Goal: Task Accomplishment & Management: Use online tool/utility

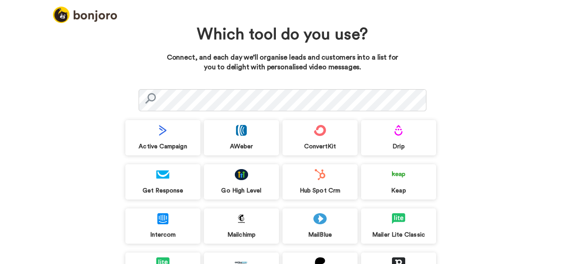
click at [247, 174] on img at bounding box center [241, 174] width 13 height 11
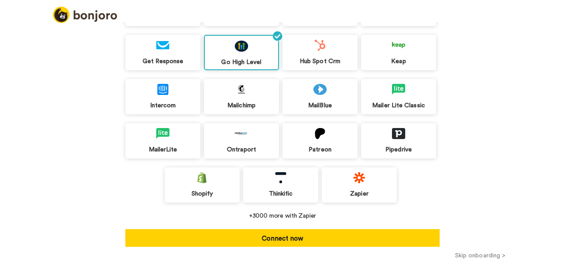
scroll to position [129, 0]
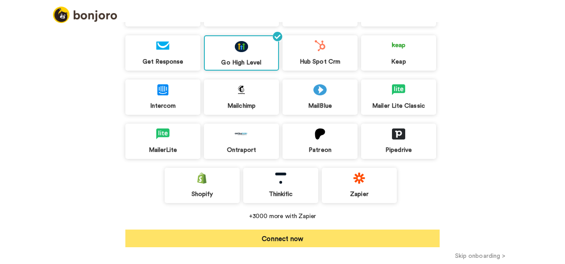
click at [282, 234] on button "Connect now" at bounding box center [282, 239] width 314 height 18
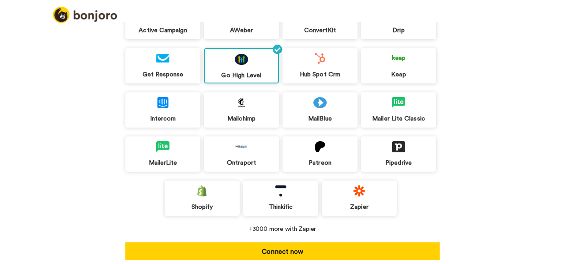
scroll to position [115, 0]
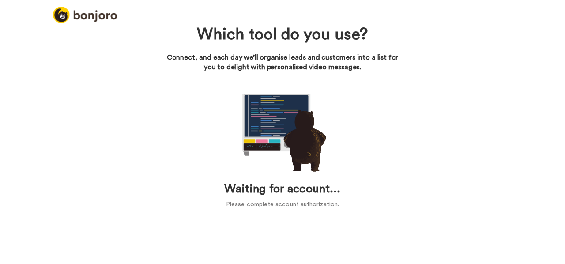
click at [312, 204] on p "Please complete account authorization." at bounding box center [282, 204] width 314 height 9
click at [303, 190] on h1 "Waiting for account..." at bounding box center [282, 189] width 314 height 13
click at [278, 121] on img at bounding box center [282, 130] width 88 height 88
click at [311, 153] on img at bounding box center [282, 130] width 88 height 88
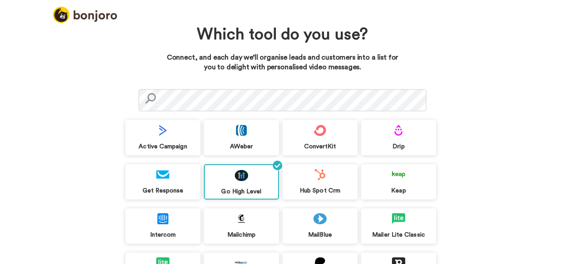
click at [62, 101] on div "Which tool do you use? Connect, and each day we’ll organise leads and customers…" at bounding box center [282, 143] width 565 height 242
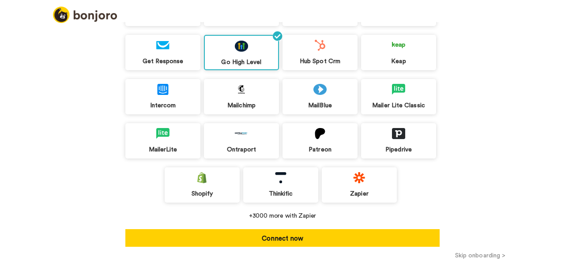
scroll to position [129, 0]
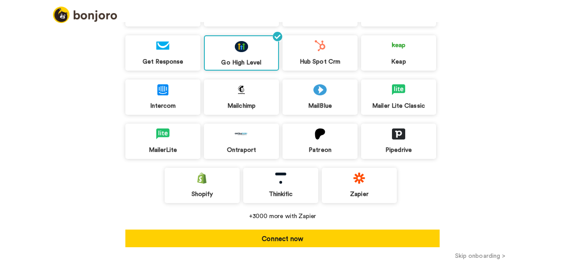
click at [235, 95] on img at bounding box center [241, 89] width 13 height 11
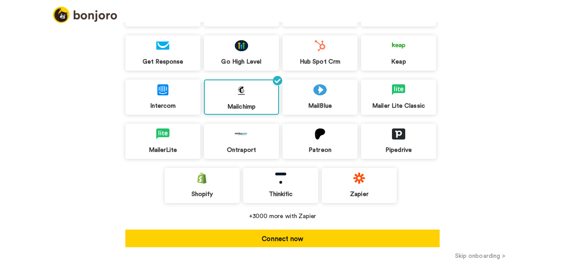
click at [235, 41] on img at bounding box center [241, 45] width 13 height 11
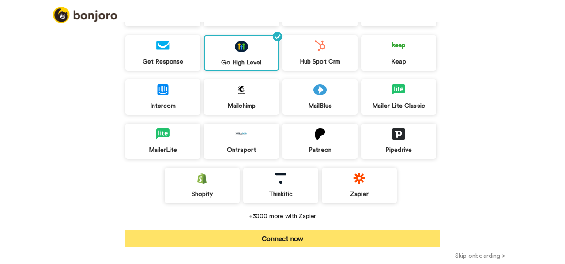
click at [299, 242] on button "Connect now" at bounding box center [282, 239] width 314 height 18
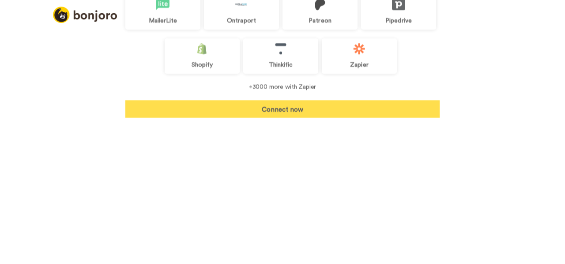
scroll to position [115, 0]
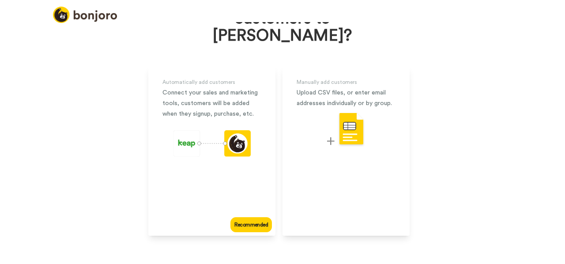
scroll to position [69, 0]
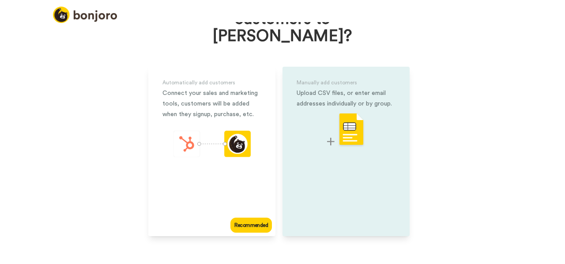
click at [375, 121] on div at bounding box center [346, 130] width 99 height 35
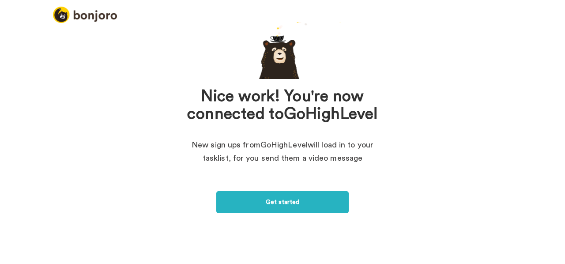
scroll to position [83, 0]
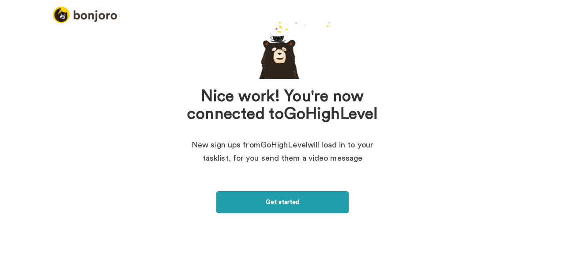
click at [286, 204] on link "Get started" at bounding box center [282, 202] width 132 height 22
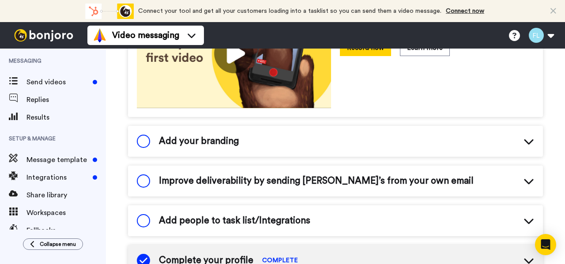
scroll to position [52, 0]
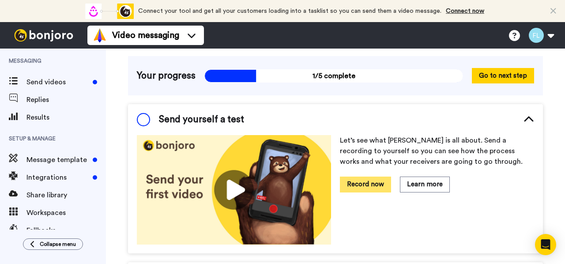
click at [364, 185] on button "Record now" at bounding box center [365, 184] width 51 height 15
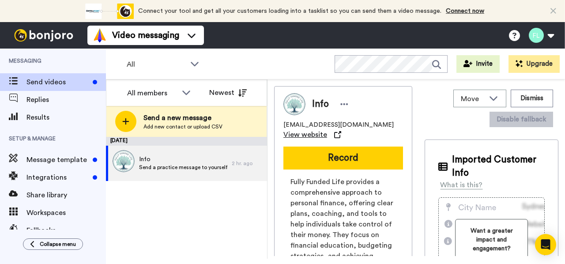
click at [327, 129] on span "View website" at bounding box center [305, 134] width 44 height 11
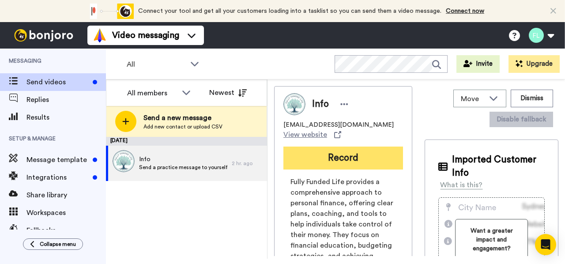
click at [348, 151] on button "Record" at bounding box center [343, 158] width 120 height 23
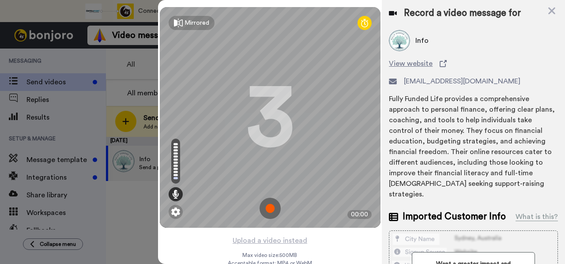
click at [270, 209] on img at bounding box center [270, 208] width 21 height 21
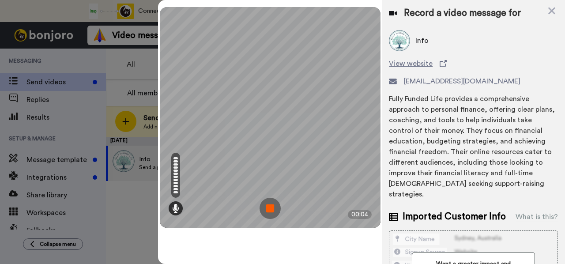
click at [271, 210] on img at bounding box center [270, 208] width 21 height 21
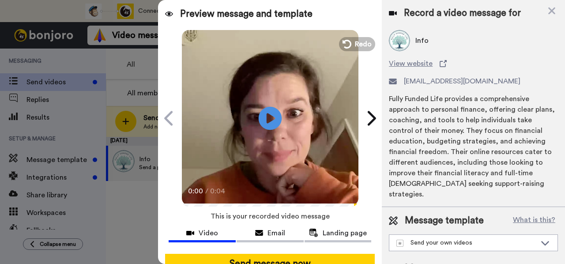
click at [273, 117] on icon "Play/Pause" at bounding box center [270, 118] width 23 height 42
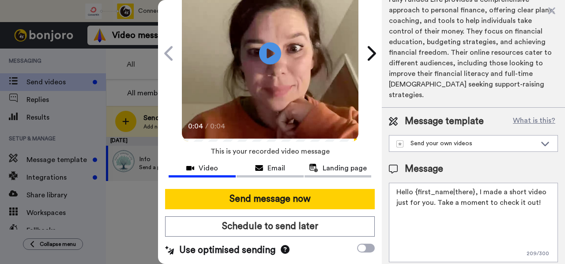
scroll to position [70, 0]
click at [413, 183] on textarea "Hello {first_name|there}, I made a short video just for you. Take a moment to c…" at bounding box center [473, 222] width 169 height 79
type textarea "Hey {first_name|there}, I made a short video just for you. Take a moment to che…"
drag, startPoint x: 522, startPoint y: 191, endPoint x: 472, endPoint y: 182, distance: 50.7
click at [472, 183] on textarea "Hey {first_name|there}, I made a short video just for you. Take a moment to che…" at bounding box center [473, 222] width 169 height 79
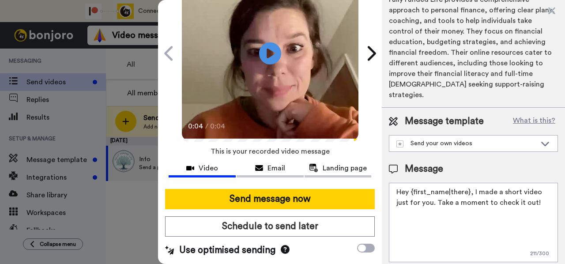
click at [472, 183] on textarea "Hey {first_name|there}, I made a short video just for you. Take a moment to che…" at bounding box center [473, 222] width 169 height 79
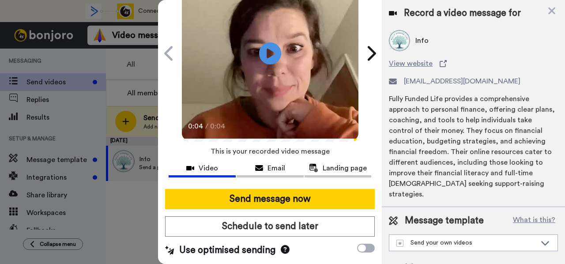
scroll to position [0, 0]
click at [551, 8] on icon at bounding box center [551, 10] width 9 height 11
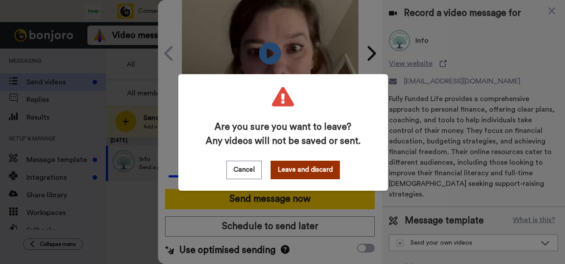
click at [309, 173] on button "Leave and discard" at bounding box center [305, 170] width 69 height 19
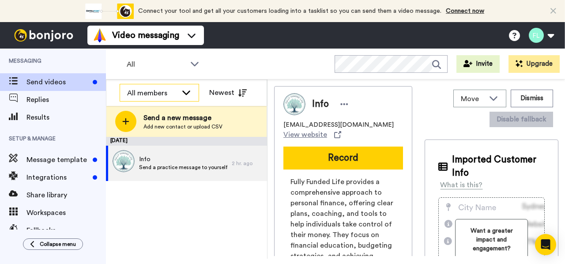
click at [188, 92] on icon at bounding box center [186, 92] width 11 height 9
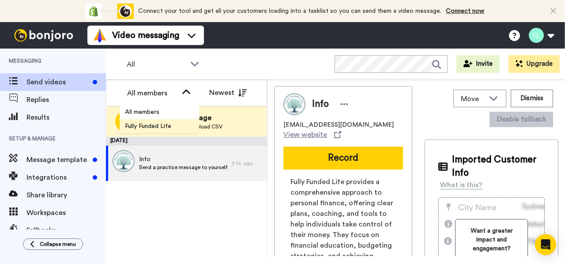
click at [181, 123] on li "Fully Funded Life" at bounding box center [159, 126] width 79 height 14
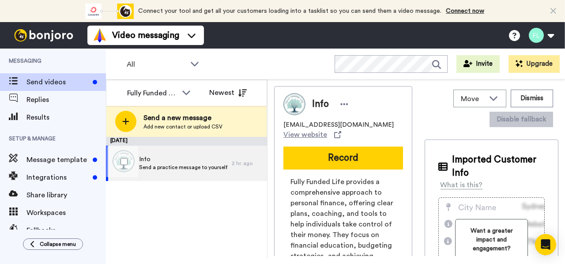
click at [197, 170] on span "Send a practice message to yourself" at bounding box center [183, 167] width 88 height 7
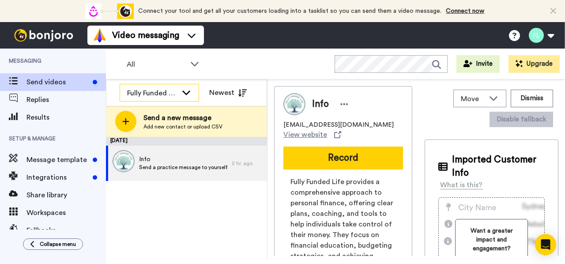
click at [185, 90] on icon at bounding box center [186, 92] width 11 height 9
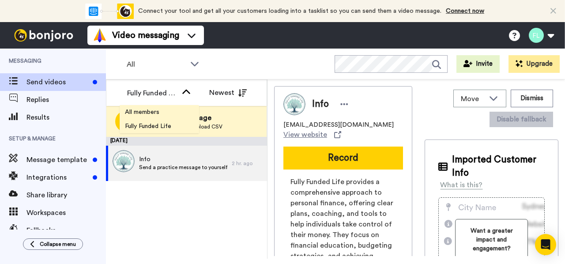
click at [167, 109] on li "All members" at bounding box center [159, 112] width 79 height 14
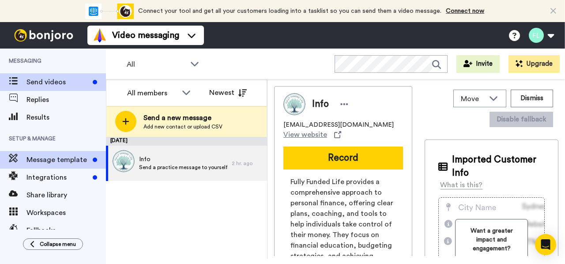
click at [68, 166] on div "Message template" at bounding box center [53, 160] width 106 height 18
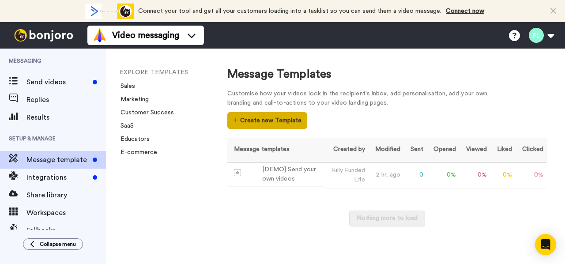
click at [288, 122] on button "Create new Template" at bounding box center [267, 120] width 80 height 17
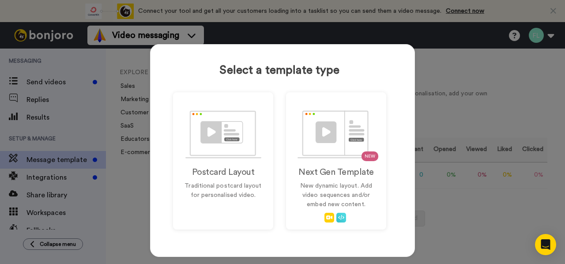
click at [285, 123] on div "Postcard Layout Traditional postcard layout for personalised video. NEW Next Ge…" at bounding box center [279, 160] width 213 height 137
click at [242, 145] on img at bounding box center [223, 134] width 76 height 48
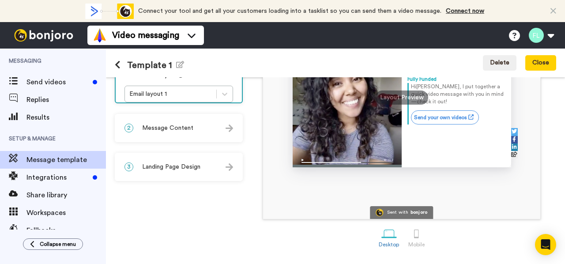
scroll to position [159, 0]
click at [233, 128] on div at bounding box center [230, 128] width 8 height 9
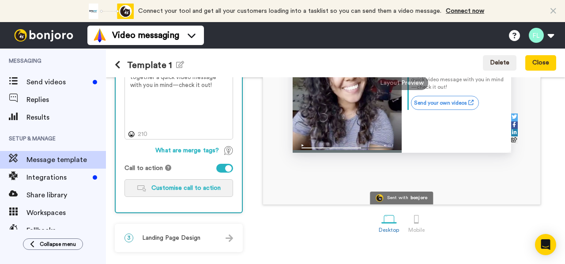
scroll to position [173, 0]
click at [211, 190] on span "Customise call to action" at bounding box center [185, 188] width 69 height 6
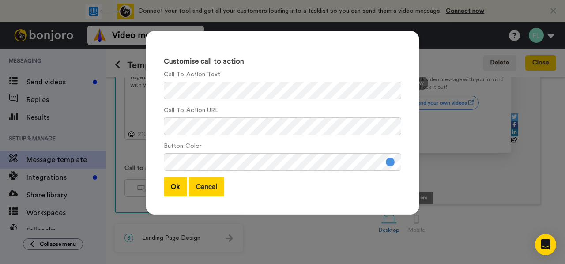
click at [210, 190] on button "Cancel" at bounding box center [206, 186] width 35 height 19
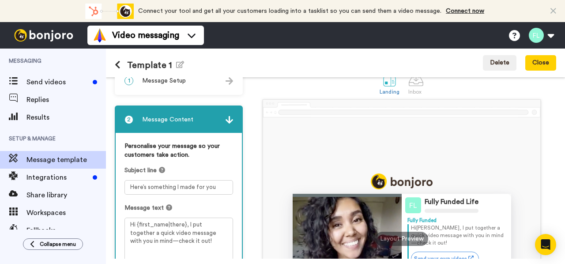
scroll to position [0, 0]
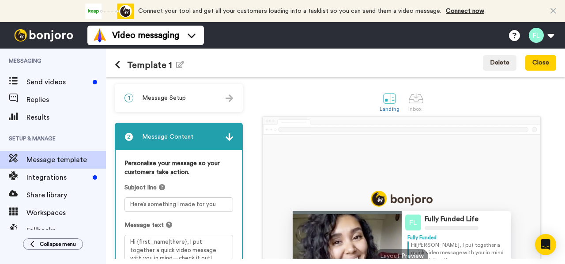
click at [226, 95] on div "1 Message Setup" at bounding box center [179, 98] width 126 height 26
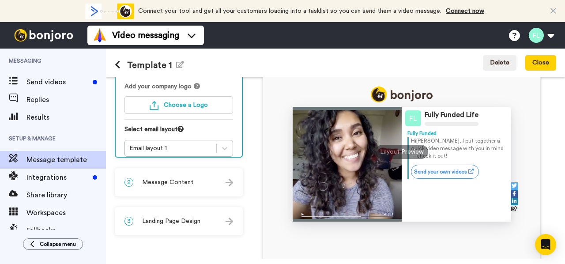
scroll to position [105, 0]
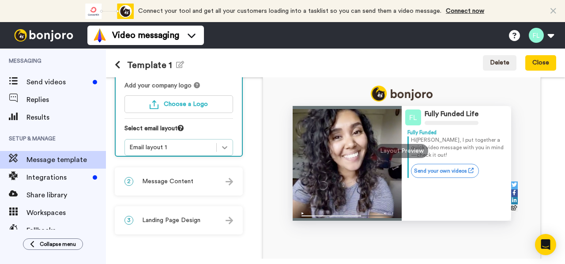
click at [229, 143] on icon at bounding box center [224, 147] width 9 height 9
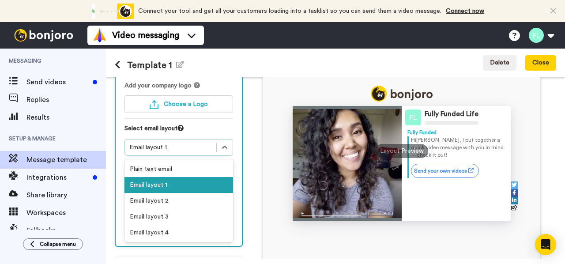
click at [231, 177] on div "Email layout 1" at bounding box center [178, 185] width 109 height 16
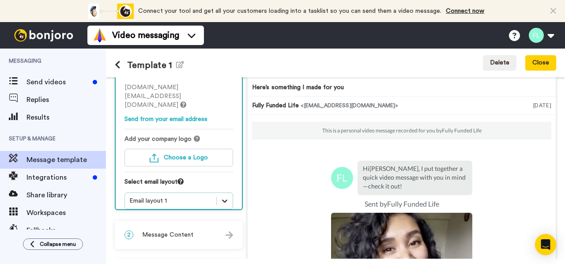
click at [233, 195] on div "option Email layout 1, selected. Select is focused , press Down to open the men…" at bounding box center [178, 200] width 109 height 17
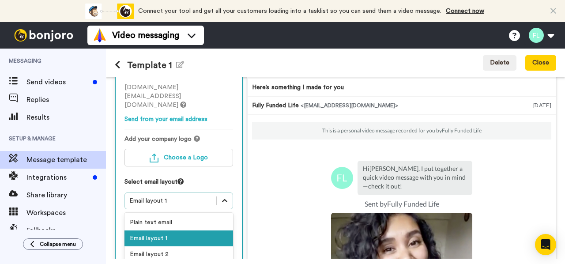
scroll to position [78, 0]
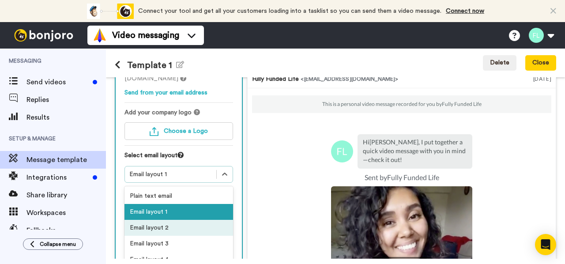
click at [231, 220] on div "Email layout 2" at bounding box center [178, 228] width 109 height 16
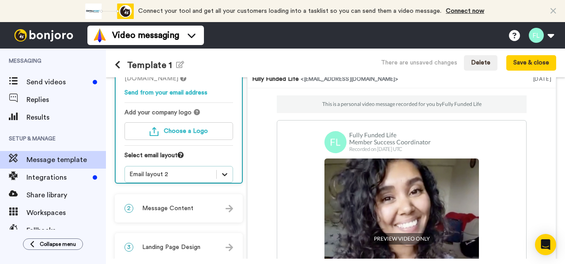
click at [230, 166] on div at bounding box center [225, 174] width 16 height 16
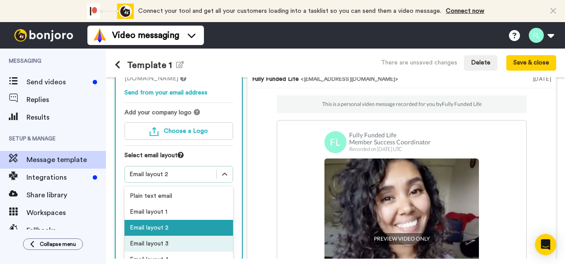
click at [216, 236] on div "Email layout 3" at bounding box center [178, 244] width 109 height 16
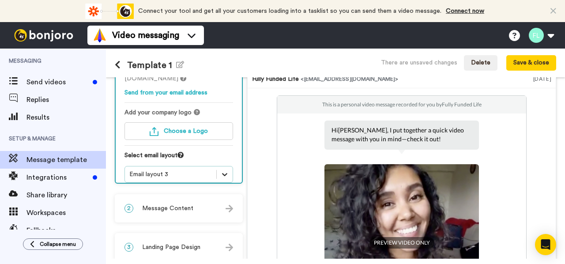
click at [233, 170] on div at bounding box center [225, 174] width 16 height 16
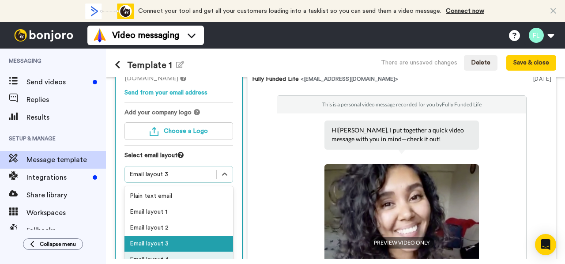
click at [220, 252] on div "Email layout 4" at bounding box center [178, 260] width 109 height 16
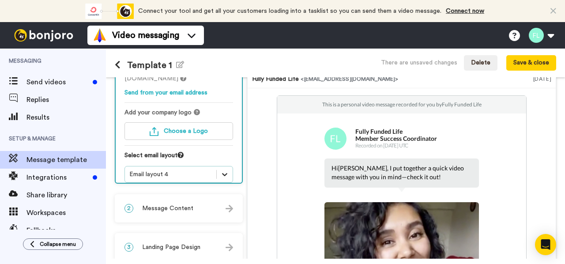
click at [229, 170] on icon at bounding box center [224, 174] width 9 height 9
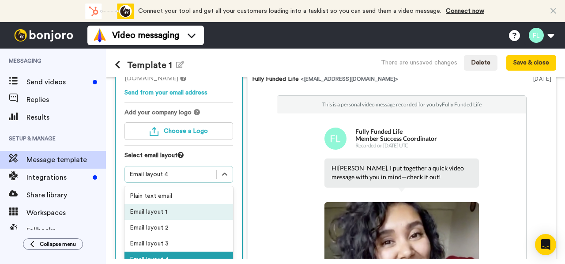
click at [222, 206] on div "Email layout 1" at bounding box center [178, 212] width 109 height 16
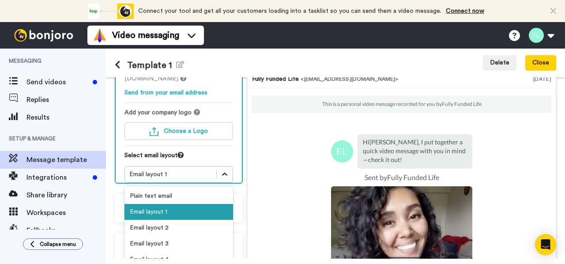
click at [229, 170] on icon at bounding box center [224, 174] width 9 height 9
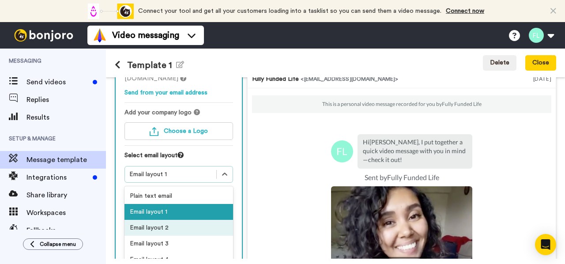
click at [211, 220] on div "Email layout 2" at bounding box center [178, 228] width 109 height 16
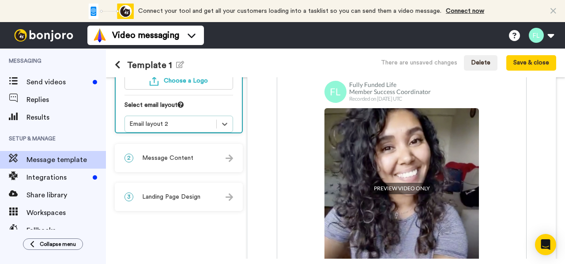
scroll to position [152, 0]
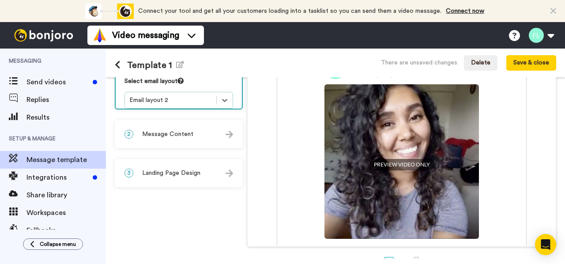
click at [234, 134] on div "2 Message Content" at bounding box center [179, 134] width 126 height 26
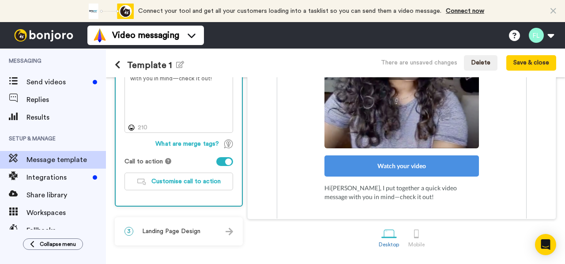
scroll to position [181, 0]
click at [203, 181] on span "Customise call to action" at bounding box center [185, 181] width 69 height 6
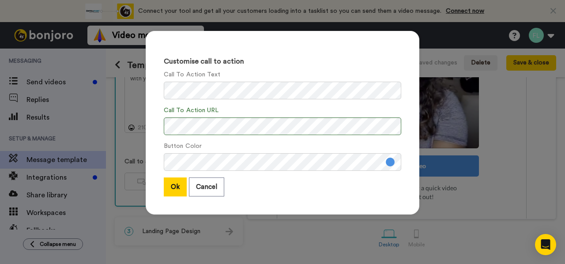
click at [389, 162] on button at bounding box center [390, 162] width 9 height 9
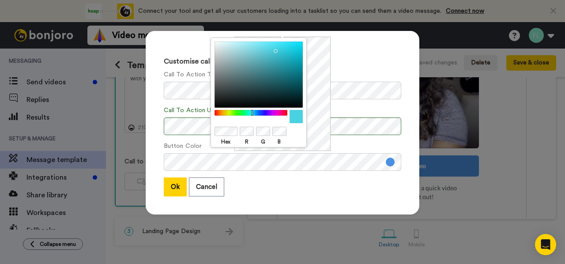
click at [252, 112] on div at bounding box center [251, 113] width 76 height 6
drag, startPoint x: 275, startPoint y: 52, endPoint x: 265, endPoint y: 60, distance: 12.3
click at [265, 60] on div at bounding box center [259, 74] width 88 height 66
click at [242, 194] on div "Ok Cancel" at bounding box center [283, 186] width 238 height 19
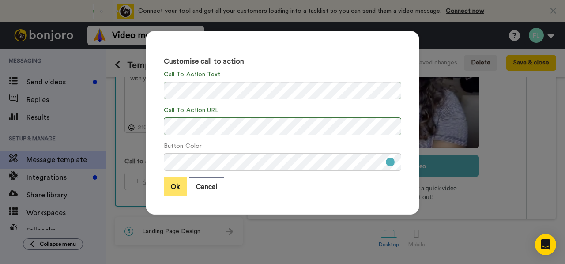
click at [177, 187] on button "Ok" at bounding box center [175, 186] width 23 height 19
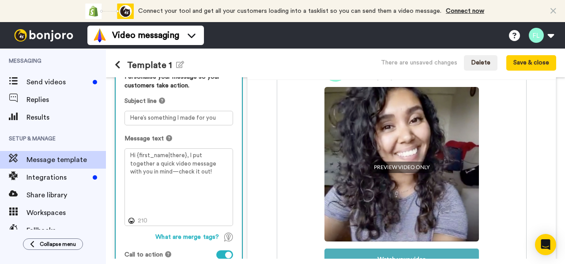
scroll to position [82, 0]
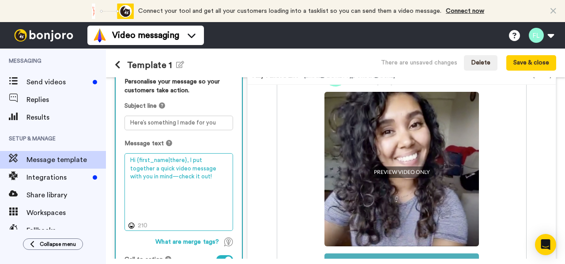
drag, startPoint x: 171, startPoint y: 177, endPoint x: 186, endPoint y: 164, distance: 20.1
click at [186, 164] on textarea "Hi {first_name|there}, I put together a quick video message with you in mind—ch…" at bounding box center [178, 192] width 109 height 78
click at [185, 158] on textarea "Hi {first_name|there},Welcome to Fully Funded Life" at bounding box center [178, 192] width 109 height 78
click at [219, 170] on textarea "Hi {first_name|there}, Welcome to Fully Funded Life" at bounding box center [178, 192] width 109 height 78
drag, startPoint x: 184, startPoint y: 184, endPoint x: 183, endPoint y: 178, distance: 5.9
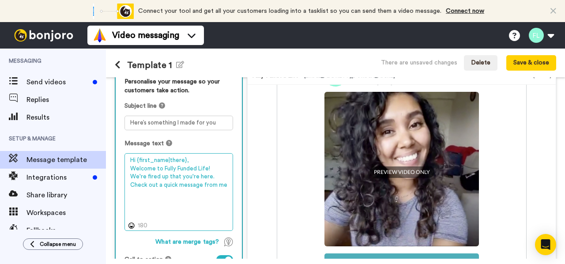
click at [183, 178] on textarea "Hi {first_name|there}, Welcome to Fully Funded Life! We're fired up that you're…" at bounding box center [178, 192] width 109 height 78
click at [181, 186] on textarea "Hi {first_name|there}, Welcome to Fully Funded Life! We're fired up that you're…" at bounding box center [178, 192] width 109 height 78
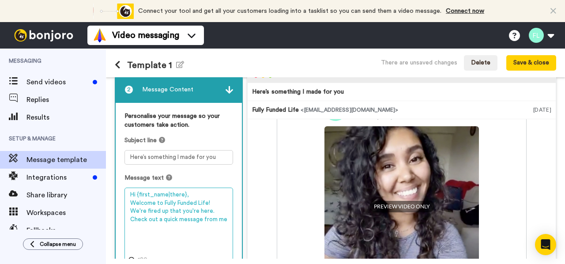
scroll to position [47, 0]
type textarea "Hi {first_name|there}, Welcome to Fully Funded Life! We're fired up that you're…"
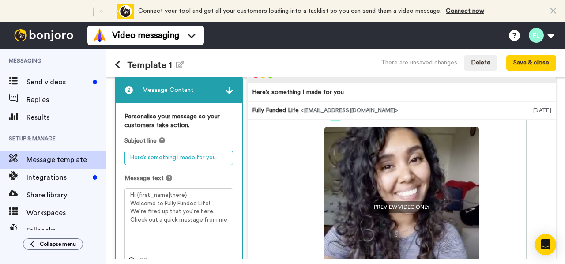
click at [159, 161] on textarea "Here’s something I made for you" at bounding box center [178, 158] width 109 height 15
click at [150, 158] on textarea "Here’s something I made for you" at bounding box center [178, 158] width 109 height 15
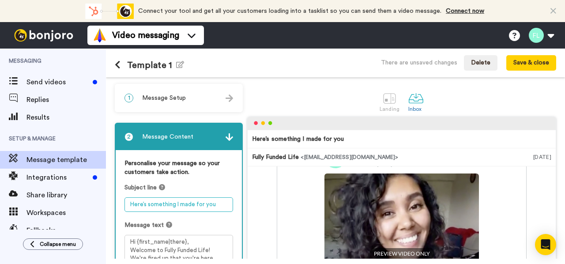
scroll to position [0, 0]
type textarea "W"
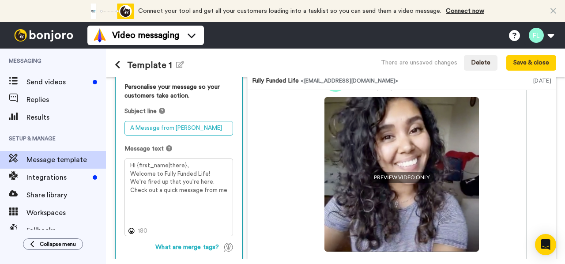
scroll to position [78, 0]
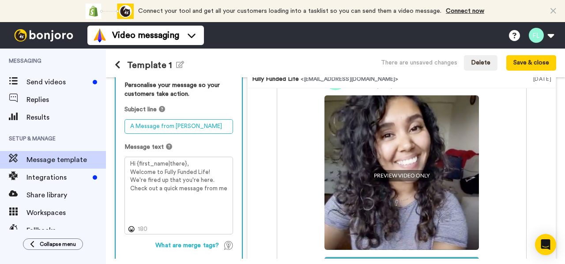
type textarea "A Message from Joe"
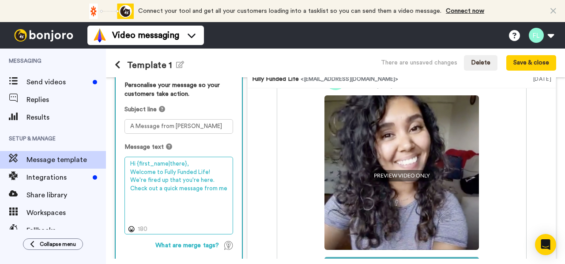
click at [195, 188] on textarea "Hi {first_name|there}, Welcome to Fully Funded Life! We're fired up that you're…" at bounding box center [178, 196] width 109 height 78
click at [212, 181] on textarea "Hi {first_name|there}, Welcome to Fully Funded Life! We're fired up that you're…" at bounding box center [178, 196] width 109 height 78
click at [187, 188] on textarea "Hi {first_name|there}, Welcome to Fully Funded Life! We're fired up that you're…" at bounding box center [178, 196] width 109 height 78
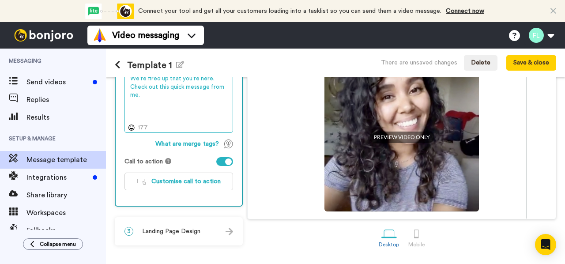
scroll to position [181, 0]
type textarea "Hi {first_name|there}, Welcome to Fully Funded Life! We're fired up that you're…"
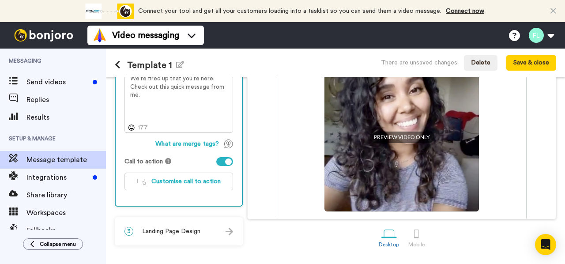
click at [194, 231] on span "Landing Page Design" at bounding box center [171, 231] width 58 height 9
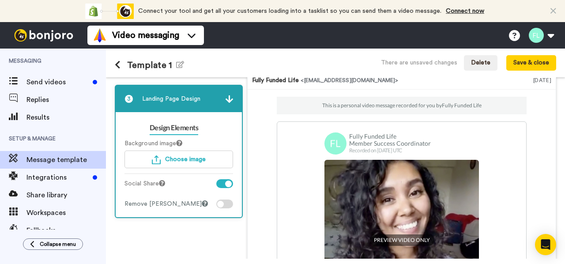
scroll to position [76, 0]
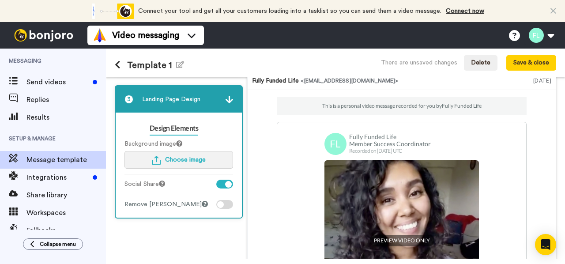
click at [181, 160] on span "Choose image" at bounding box center [185, 160] width 41 height 6
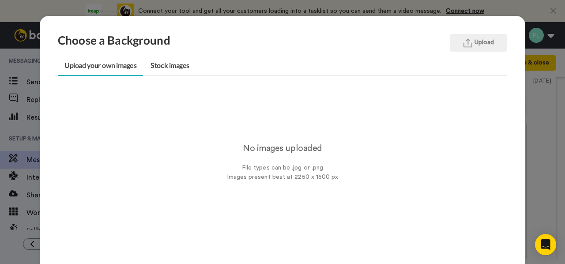
scroll to position [4, 0]
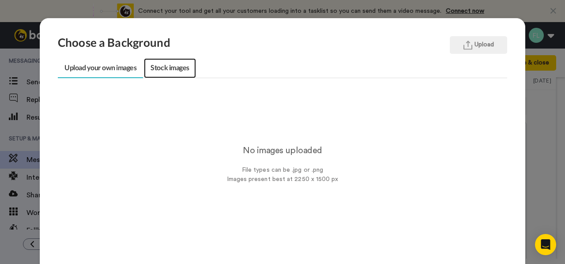
click at [184, 72] on link "Stock images" at bounding box center [170, 68] width 52 height 20
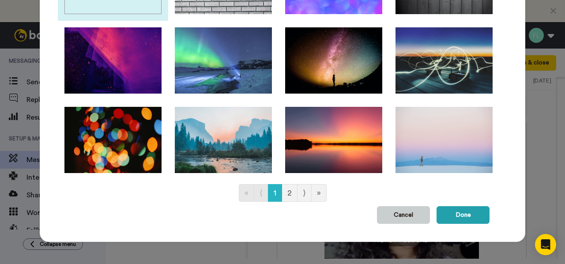
scroll to position [154, 0]
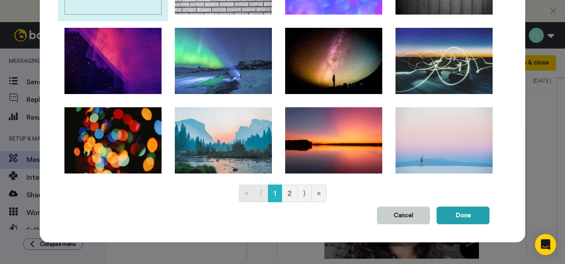
click at [407, 215] on button "Cancel" at bounding box center [403, 216] width 53 height 18
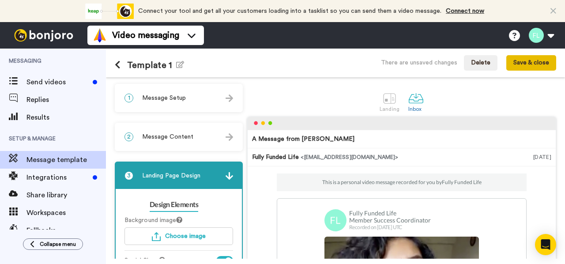
scroll to position [0, 0]
click at [532, 59] on button "Save & close" at bounding box center [531, 63] width 50 height 16
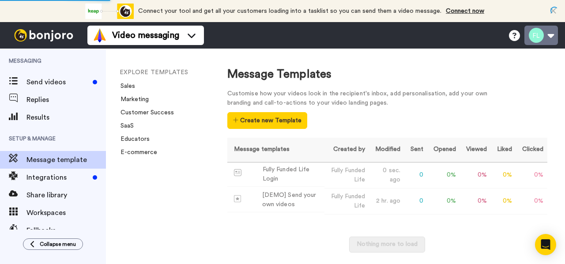
click at [551, 35] on button at bounding box center [541, 35] width 34 height 19
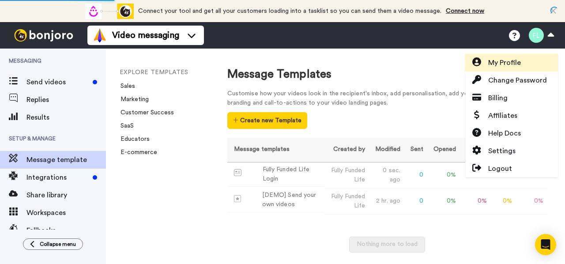
click at [526, 67] on link "My Profile" at bounding box center [511, 63] width 93 height 18
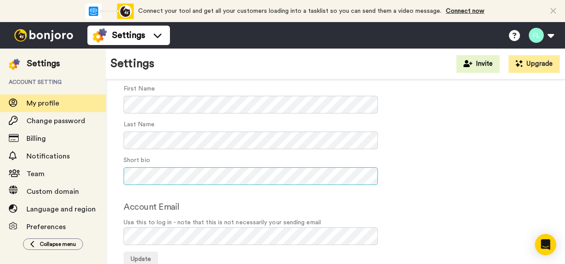
scroll to position [99, 0]
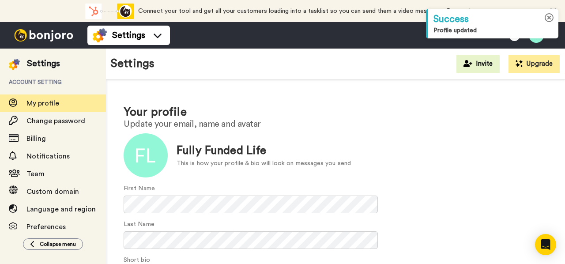
click at [549, 19] on icon at bounding box center [549, 17] width 9 height 9
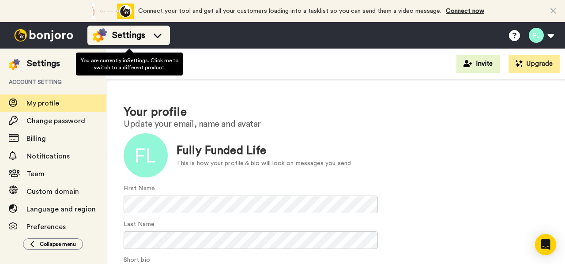
click at [151, 41] on div "Settings" at bounding box center [129, 35] width 72 height 14
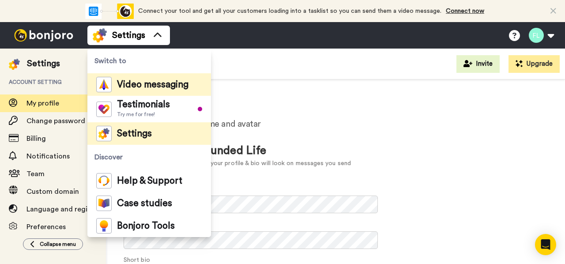
click at [156, 87] on span "Video messaging" at bounding box center [153, 84] width 72 height 9
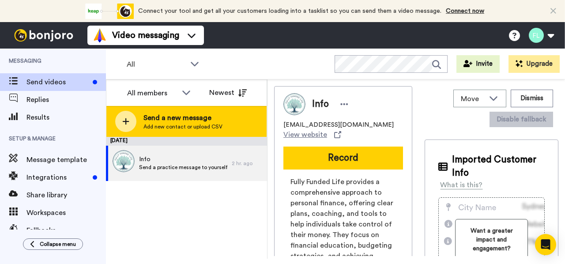
click at [182, 126] on span "Add new contact or upload CSV" at bounding box center [182, 126] width 79 height 7
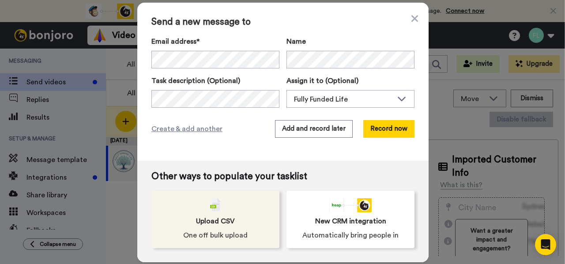
click at [215, 221] on span "Upload CSV" at bounding box center [215, 221] width 39 height 11
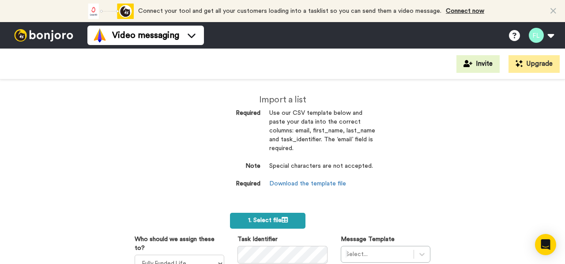
click at [266, 217] on span "1. Select file" at bounding box center [268, 220] width 40 height 6
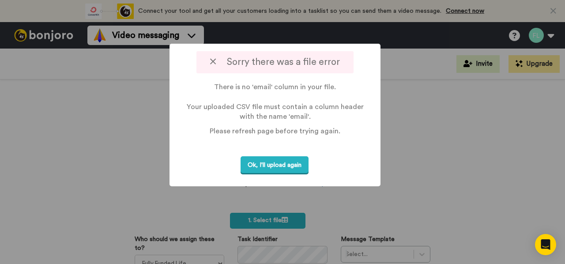
click at [273, 164] on button "Ok, I'll upload again" at bounding box center [275, 165] width 68 height 18
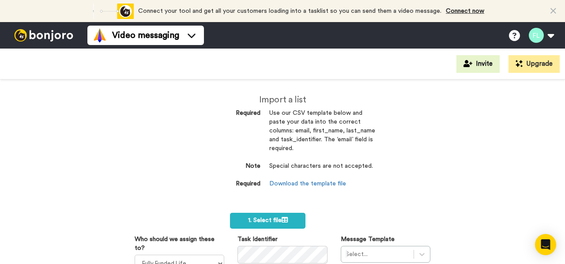
click at [162, 155] on div "Import a list Required Use our CSV template below and paste your data into the …" at bounding box center [282, 171] width 565 height 185
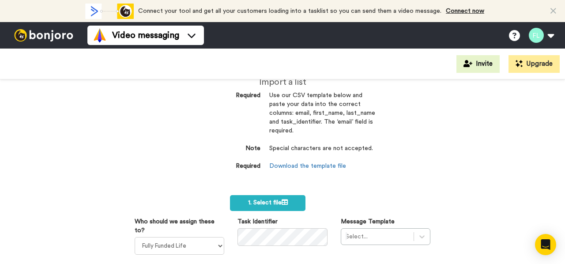
scroll to position [17, 0]
click at [91, 120] on div "Import a list Required Use our CSV template below and paste your data into the …" at bounding box center [282, 171] width 565 height 185
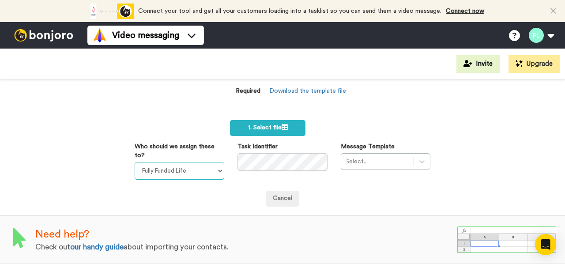
scroll to position [94, 0]
click at [283, 192] on link "Cancel" at bounding box center [283, 199] width 34 height 16
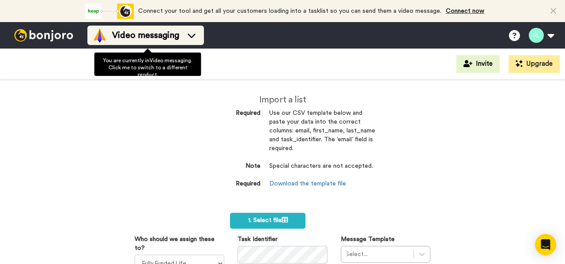
click at [176, 33] on span "Video messaging" at bounding box center [145, 35] width 67 height 12
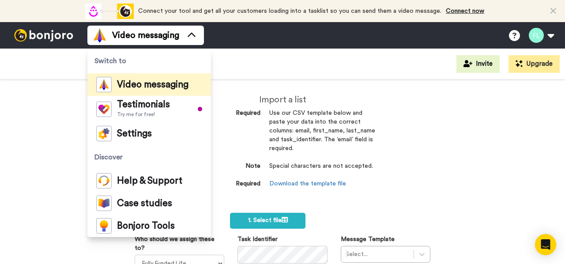
click at [158, 85] on span "Video messaging" at bounding box center [153, 84] width 72 height 9
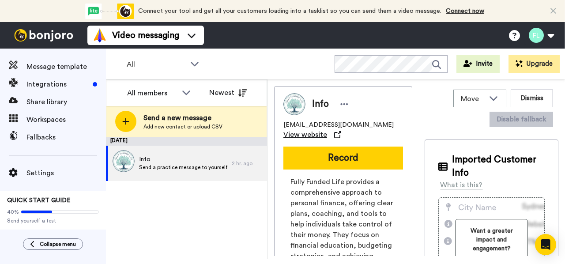
click at [327, 129] on span "View website" at bounding box center [305, 134] width 44 height 11
click at [61, 197] on span "QUICK START GUIDE" at bounding box center [39, 200] width 64 height 6
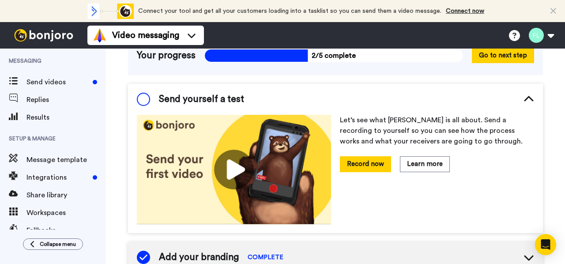
scroll to position [77, 0]
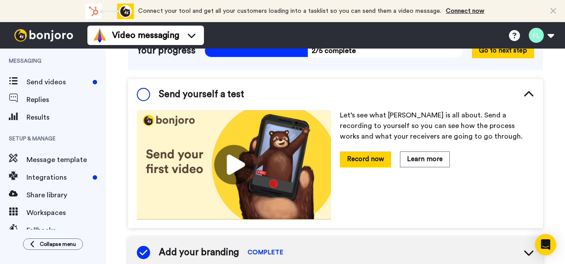
click at [146, 104] on div "Send yourself a test" at bounding box center [335, 94] width 415 height 31
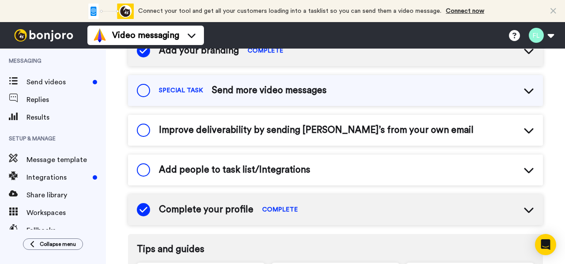
scroll to position [167, 0]
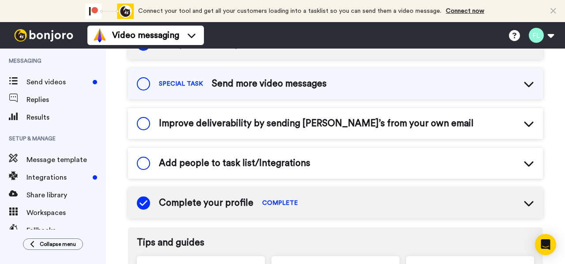
click at [264, 119] on span "Improve deliverability by sending [PERSON_NAME]’s from your own email" at bounding box center [316, 123] width 315 height 13
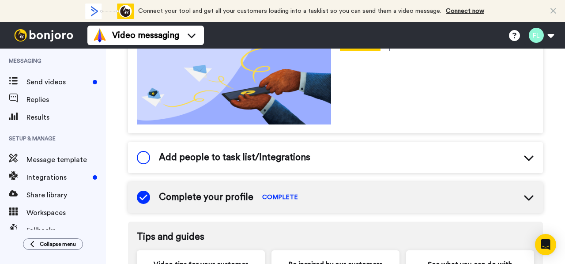
scroll to position [297, 0]
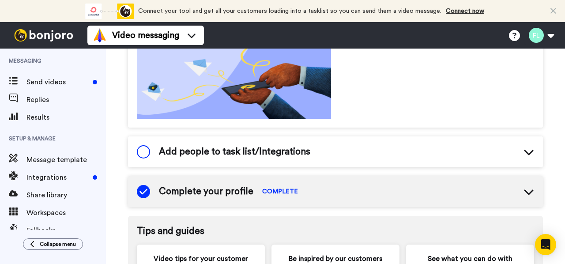
click at [260, 153] on span "Add people to task list/Integrations" at bounding box center [234, 151] width 151 height 13
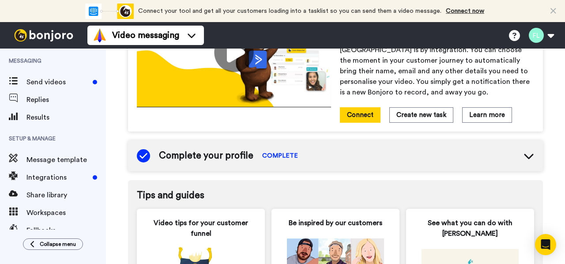
scroll to position [451, 0]
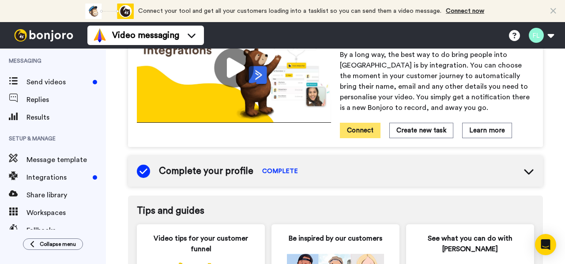
click at [359, 135] on button "Connect" at bounding box center [360, 130] width 41 height 15
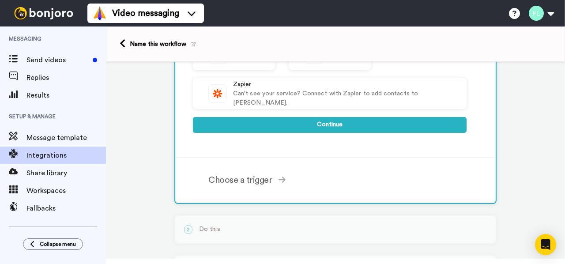
scroll to position [339, 0]
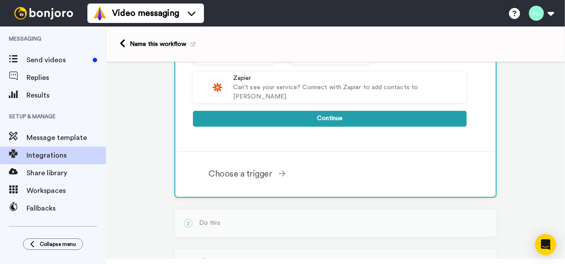
click at [334, 121] on button "Continue" at bounding box center [330, 119] width 274 height 16
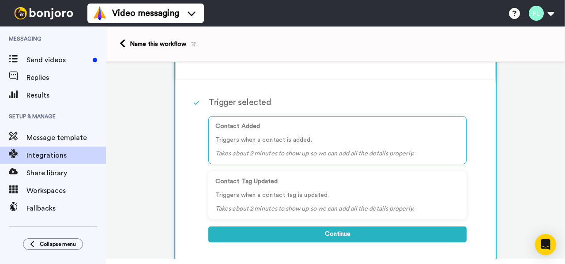
scroll to position [66, 0]
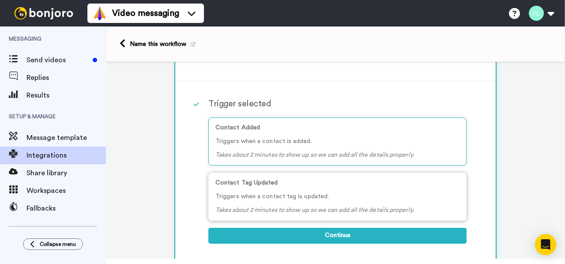
click at [325, 207] on icon "Takes about 2 minutes to show up so we can add all the details properly." at bounding box center [314, 210] width 199 height 6
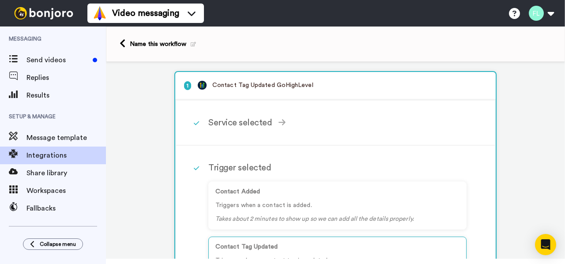
scroll to position [0, 0]
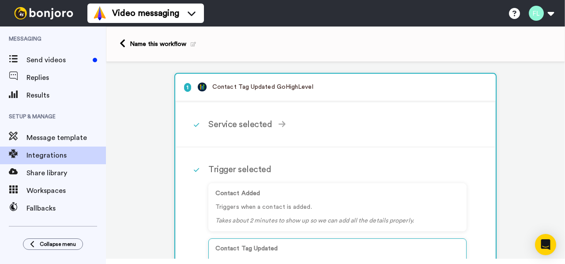
click at [127, 43] on link at bounding box center [125, 44] width 10 height 11
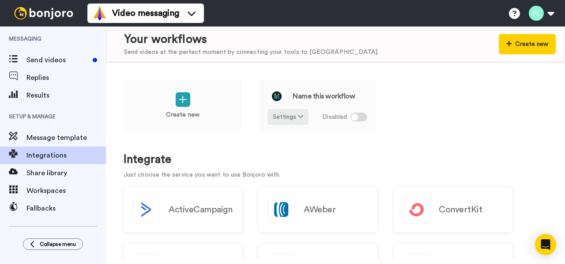
click at [113, 70] on div "Create new Name this workflow Settings Disabled Integrate Just choose the servi…" at bounding box center [335, 160] width 459 height 197
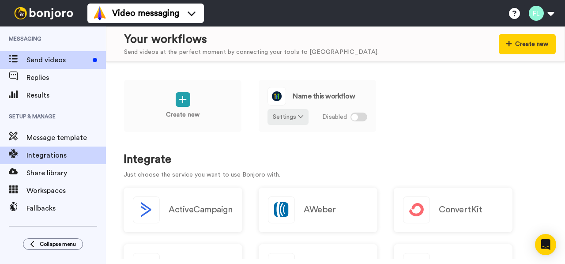
click at [59, 57] on span "Send videos" at bounding box center [57, 60] width 63 height 11
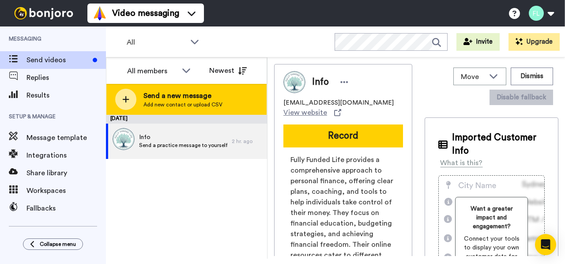
click at [195, 101] on span "Add new contact or upload CSV" at bounding box center [182, 104] width 79 height 7
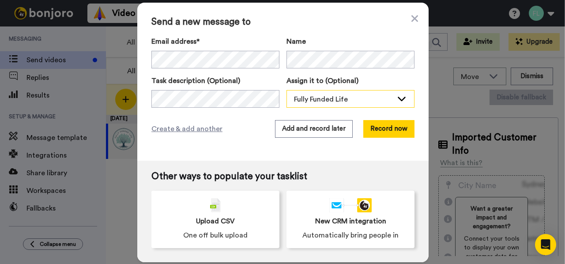
click at [346, 100] on div "Fully Funded Life" at bounding box center [343, 99] width 99 height 11
click at [253, 115] on div "Send a new message to Email address* Info <info@fullyfunded.life> Name Task des…" at bounding box center [282, 82] width 291 height 158
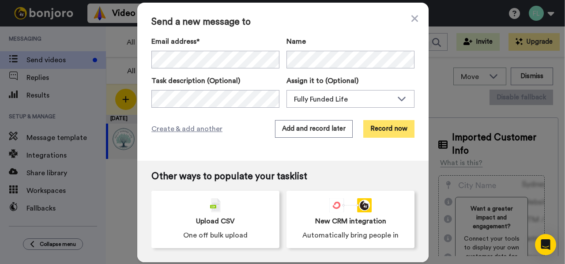
click at [402, 130] on button "Record now" at bounding box center [388, 129] width 51 height 18
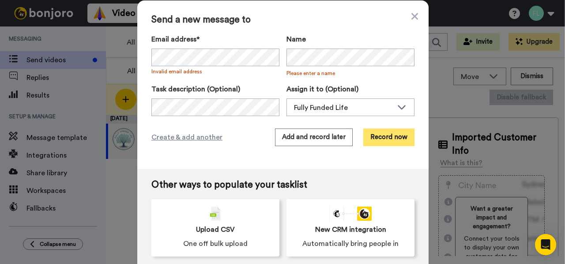
click at [378, 140] on button "Record now" at bounding box center [388, 137] width 51 height 18
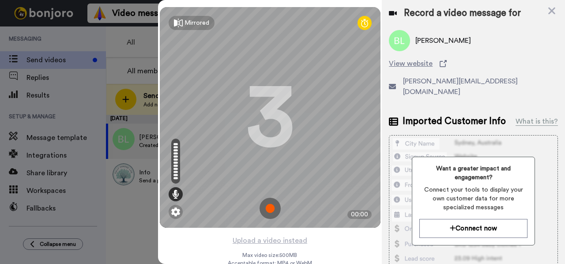
click at [275, 207] on img at bounding box center [270, 208] width 21 height 21
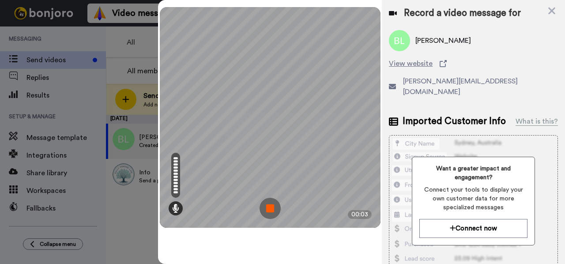
click at [274, 207] on img at bounding box center [270, 208] width 21 height 21
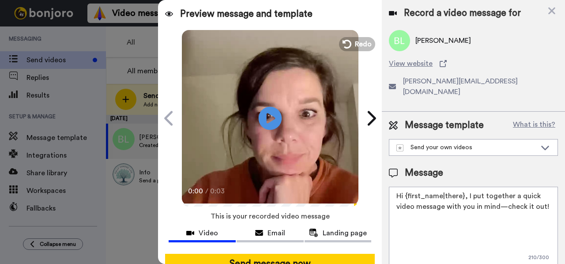
click at [266, 113] on icon at bounding box center [270, 117] width 23 height 23
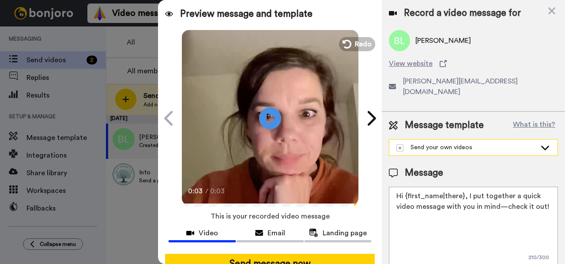
click at [493, 143] on div "Send your own videos" at bounding box center [466, 147] width 140 height 9
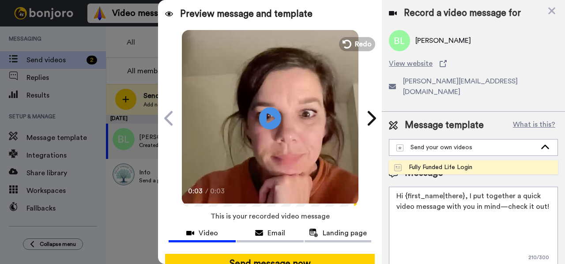
click at [489, 160] on li "Fully Funded Life Login" at bounding box center [473, 167] width 169 height 14
type textarea "Hi {first_name|there}, Welcome to Fully Funded Life! We're fired up that you're…"
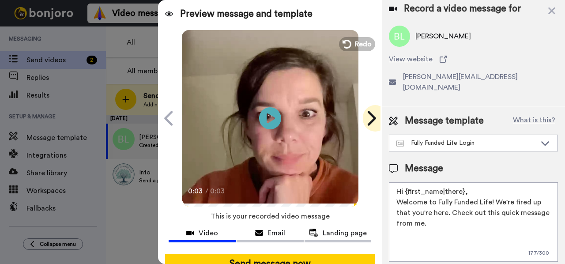
scroll to position [4, 0]
click at [374, 120] on icon at bounding box center [372, 118] width 8 height 15
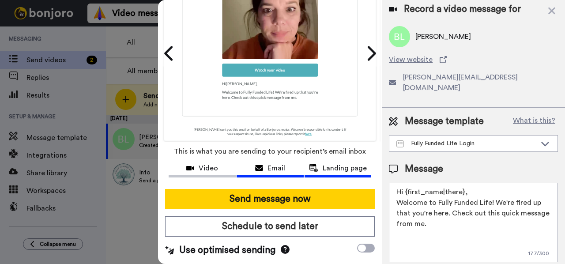
scroll to position [70, 0]
click at [325, 163] on span "Landing page" at bounding box center [345, 168] width 44 height 11
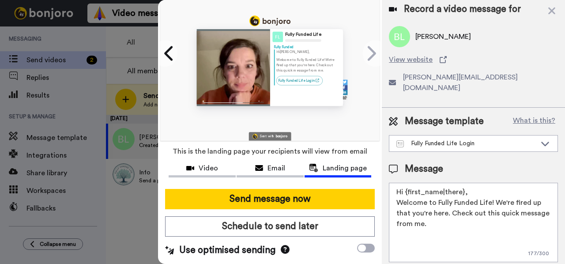
click at [298, 75] on link "Fully Funded Life Login" at bounding box center [299, 79] width 46 height 9
click at [288, 245] on icon at bounding box center [285, 249] width 9 height 9
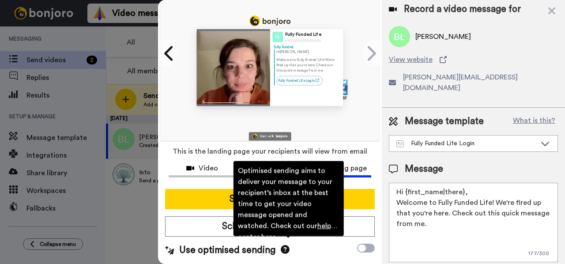
click at [312, 251] on div "Use optimised sending Optimised sending aims to deliver your message to your re…" at bounding box center [270, 250] width 210 height 13
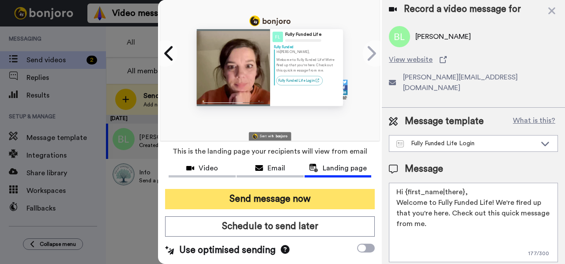
click at [279, 196] on button "Send message now" at bounding box center [270, 199] width 210 height 20
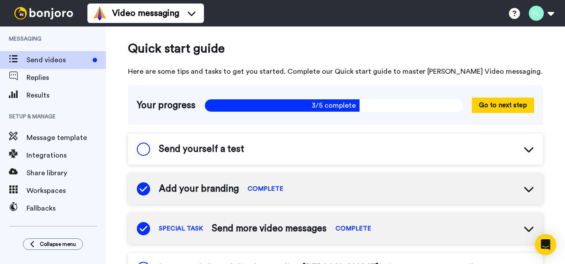
click at [73, 60] on span "Send videos" at bounding box center [57, 60] width 63 height 11
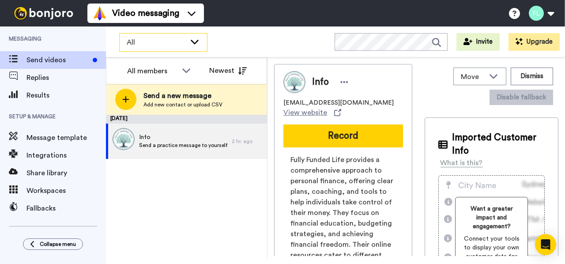
click at [156, 46] on span "All" at bounding box center [156, 42] width 59 height 11
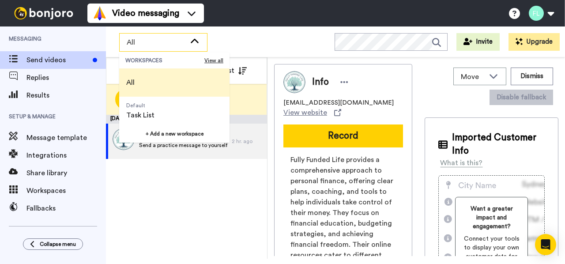
click at [156, 46] on span "All" at bounding box center [156, 42] width 59 height 11
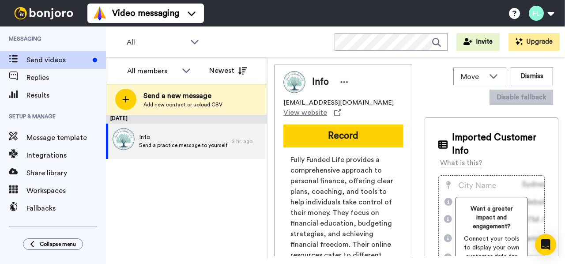
click at [177, 219] on div "[DATE] Info Send a practice message to yourself 2 hr. ago" at bounding box center [186, 187] width 161 height 144
click at [536, 77] on button "Dismiss" at bounding box center [532, 77] width 42 height 18
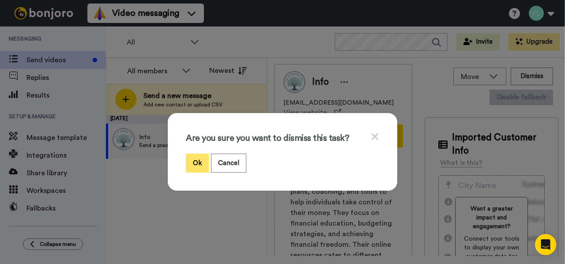
click at [194, 163] on button "Ok" at bounding box center [197, 163] width 23 height 19
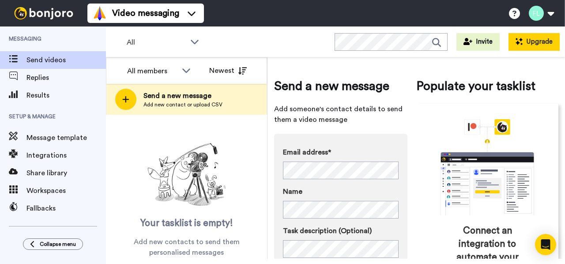
click at [549, 42] on button "Upgrade" at bounding box center [534, 42] width 51 height 18
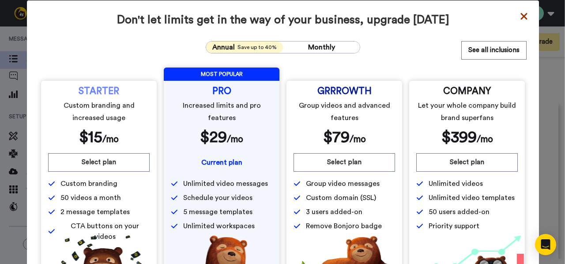
click at [523, 17] on icon at bounding box center [524, 16] width 7 height 7
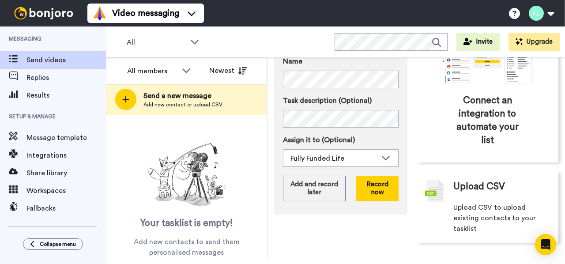
scroll to position [130, 0]
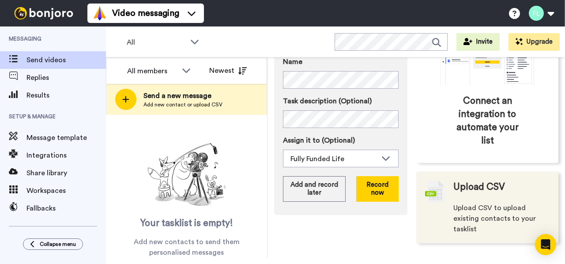
click at [487, 215] on span "Upload CSV to upload existing contacts to your tasklist" at bounding box center [501, 219] width 96 height 32
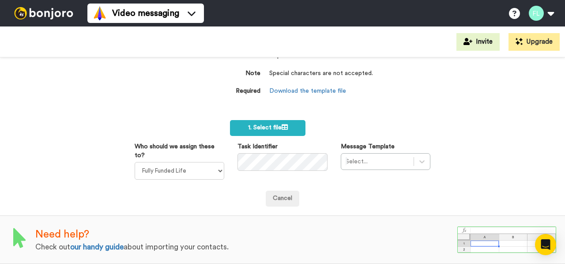
scroll to position [72, 0]
click at [311, 88] on link "Download the template file" at bounding box center [307, 91] width 77 height 6
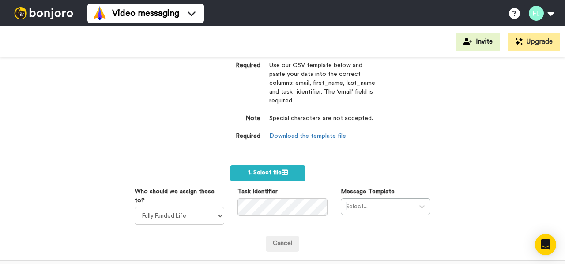
scroll to position [27, 0]
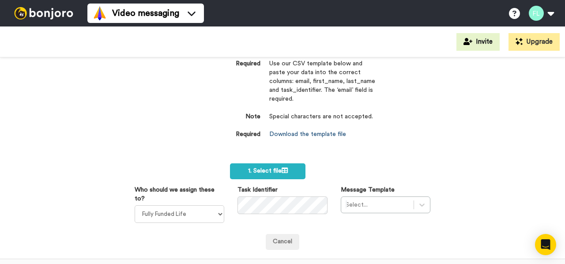
click at [296, 132] on link "Download the template file" at bounding box center [307, 134] width 77 height 6
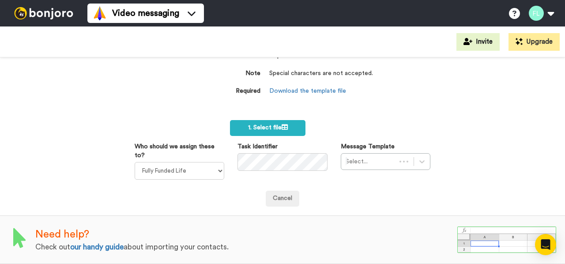
scroll to position [72, 0]
click at [478, 39] on button "Invite" at bounding box center [477, 42] width 43 height 18
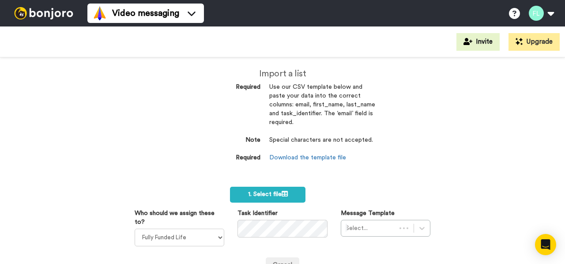
scroll to position [37, 0]
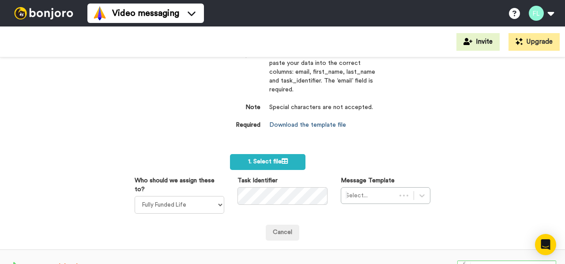
click at [294, 122] on link "Download the template file" at bounding box center [307, 125] width 77 height 6
